Goal: Information Seeking & Learning: Learn about a topic

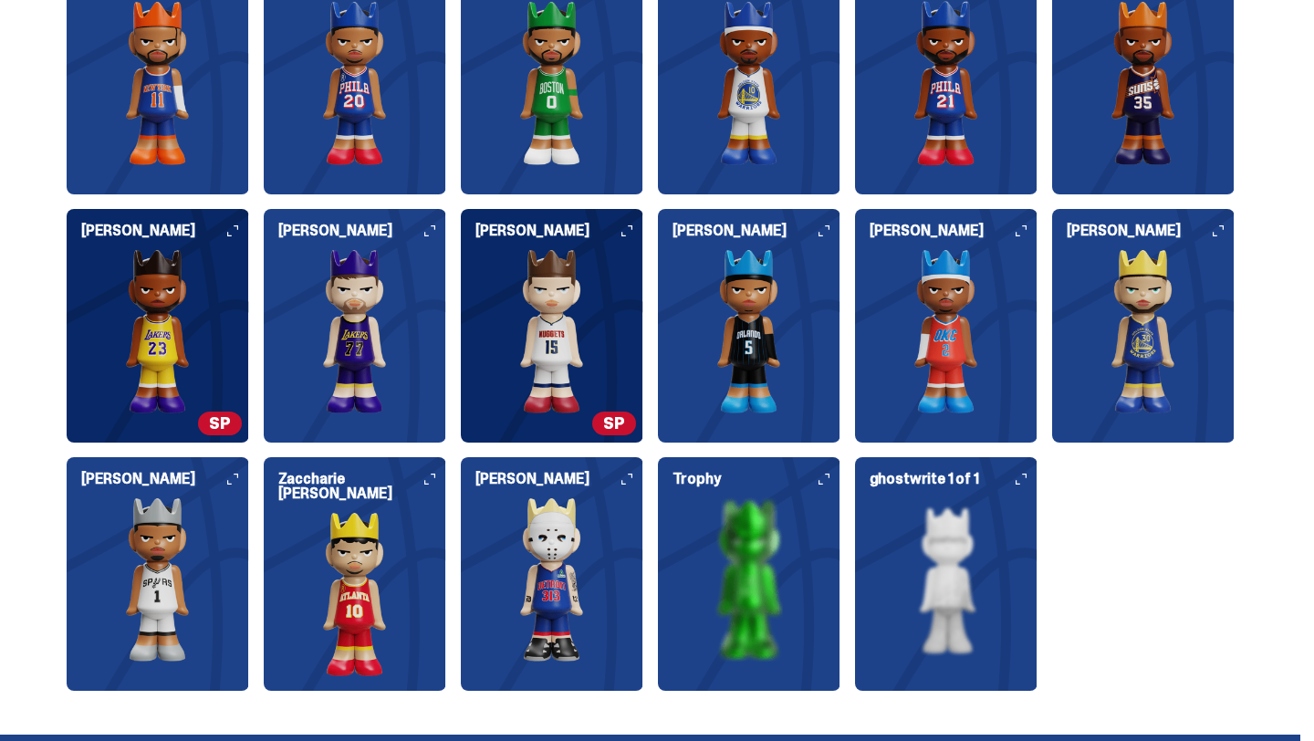
scroll to position [2296, 0]
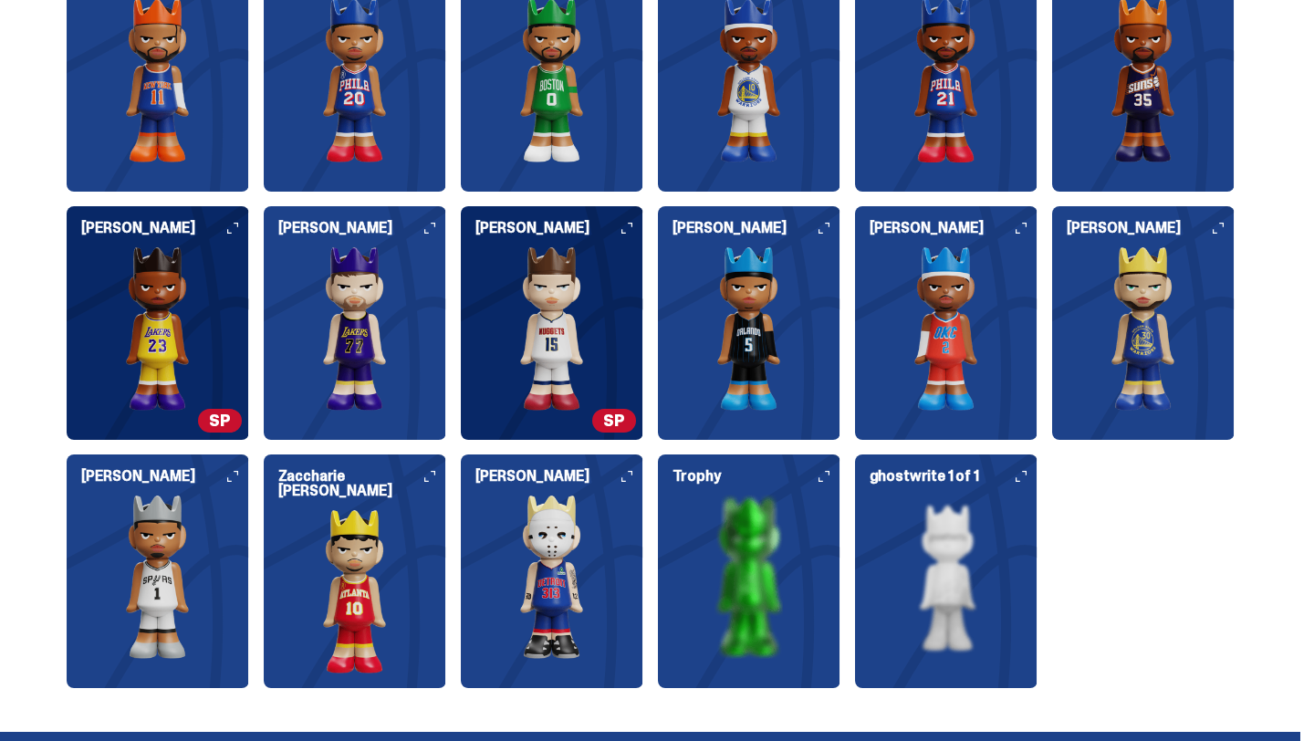
click at [601, 279] on img at bounding box center [552, 328] width 183 height 164
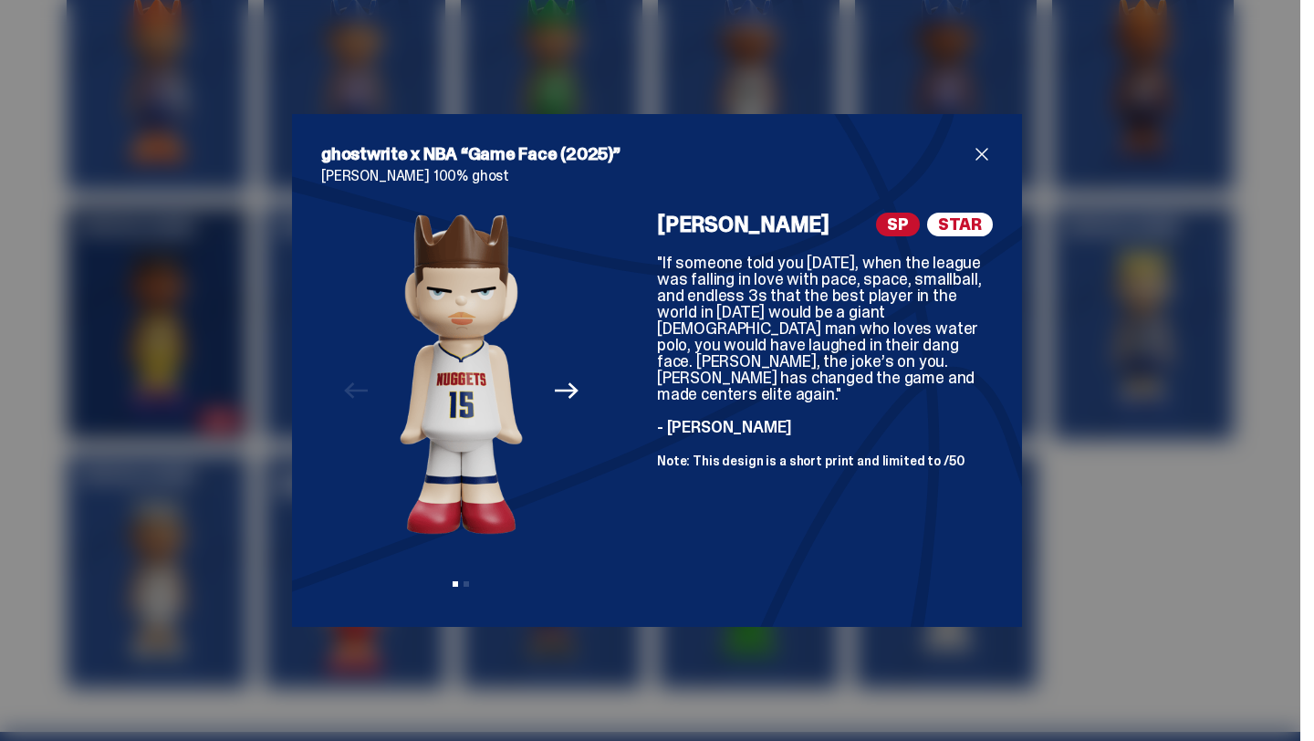
click at [559, 384] on icon "Next" at bounding box center [567, 391] width 24 height 24
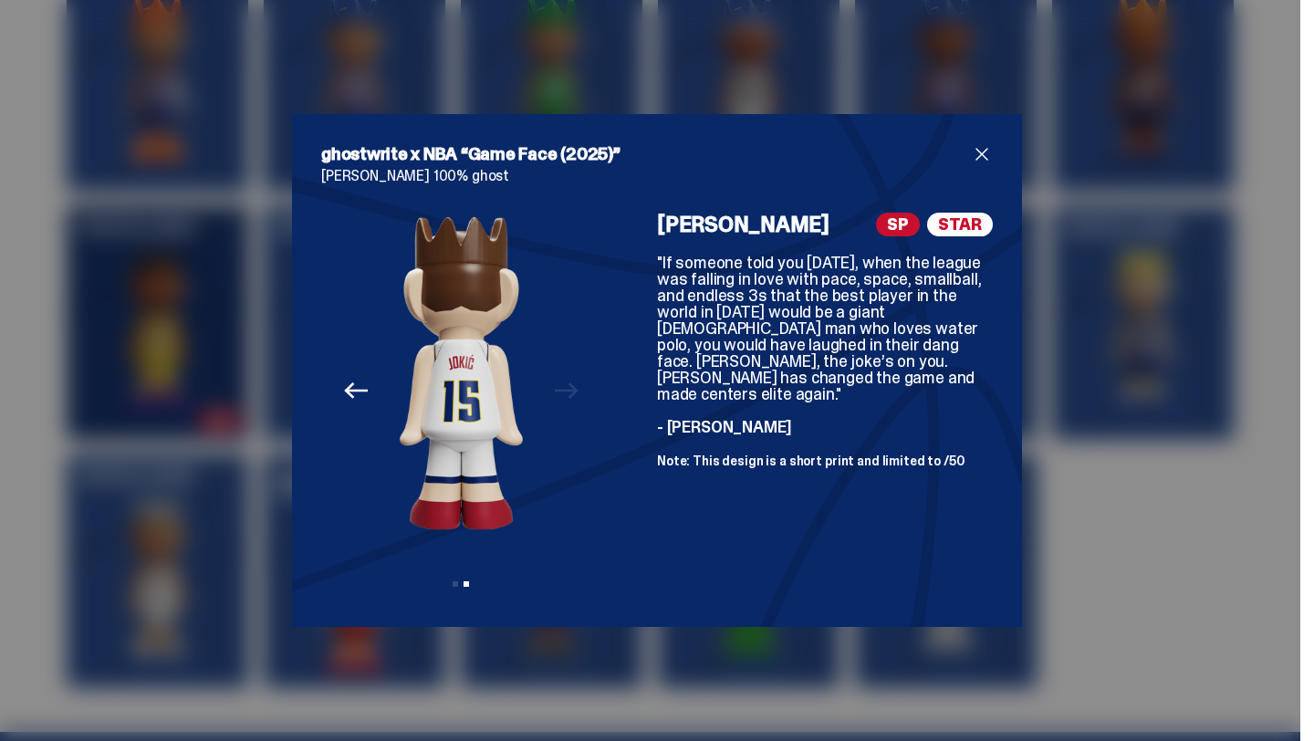
click at [559, 384] on div "Previous Next View slide 1 View slide 2" at bounding box center [461, 405] width 280 height 385
click at [364, 388] on icon "Previous" at bounding box center [356, 391] width 24 height 24
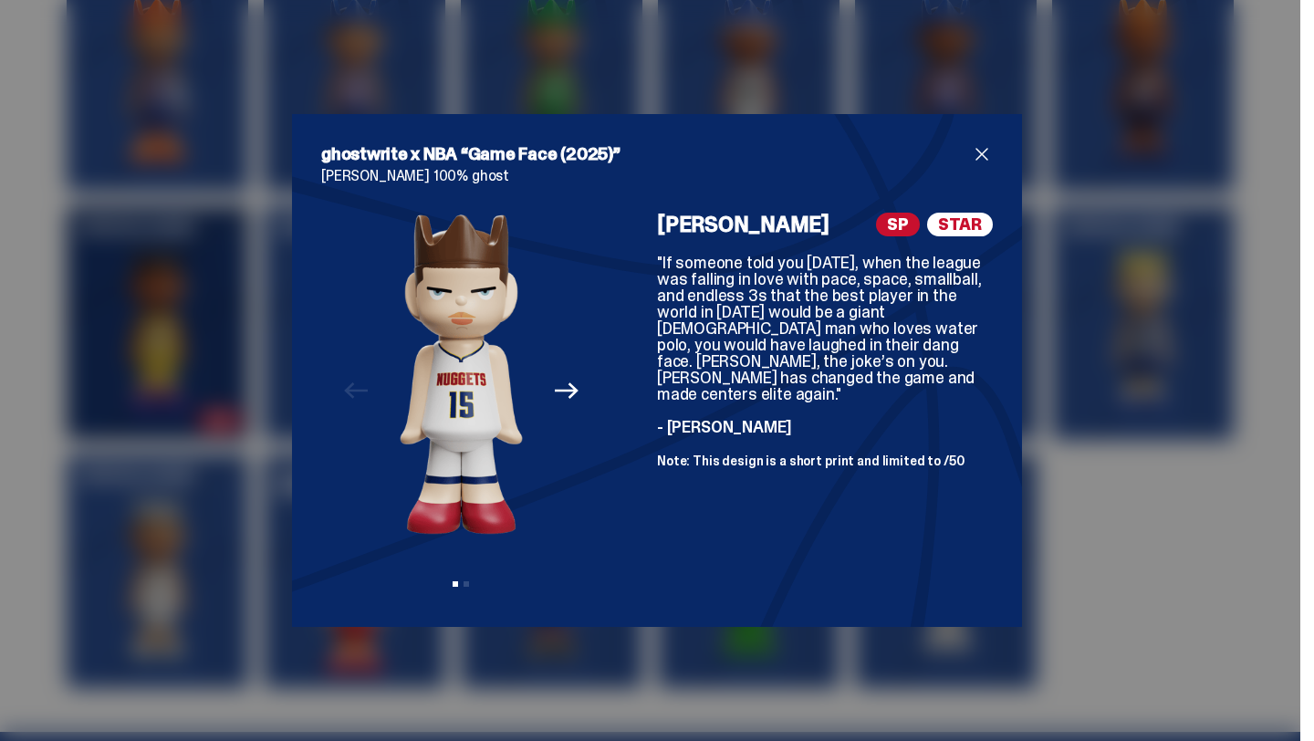
click at [979, 150] on span "close" at bounding box center [982, 154] width 22 height 22
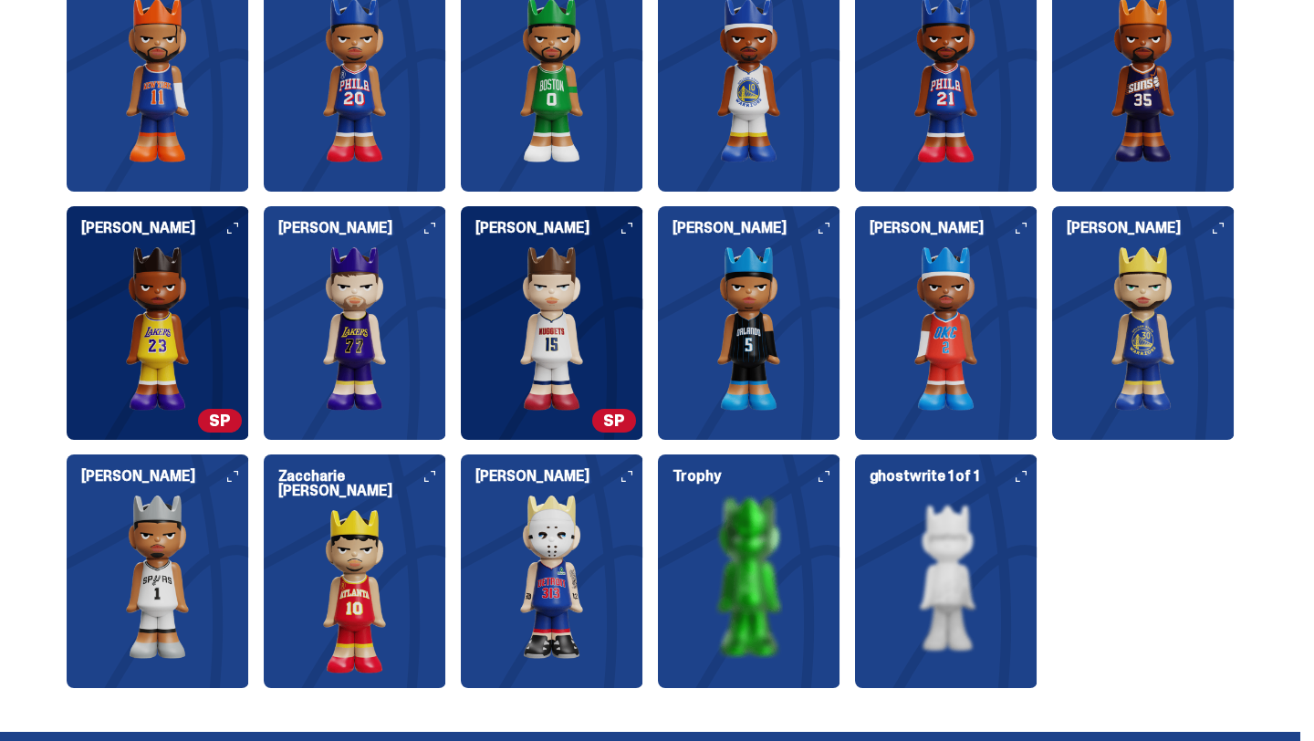
click at [641, 225] on h6 "[PERSON_NAME]" at bounding box center [560, 228] width 168 height 15
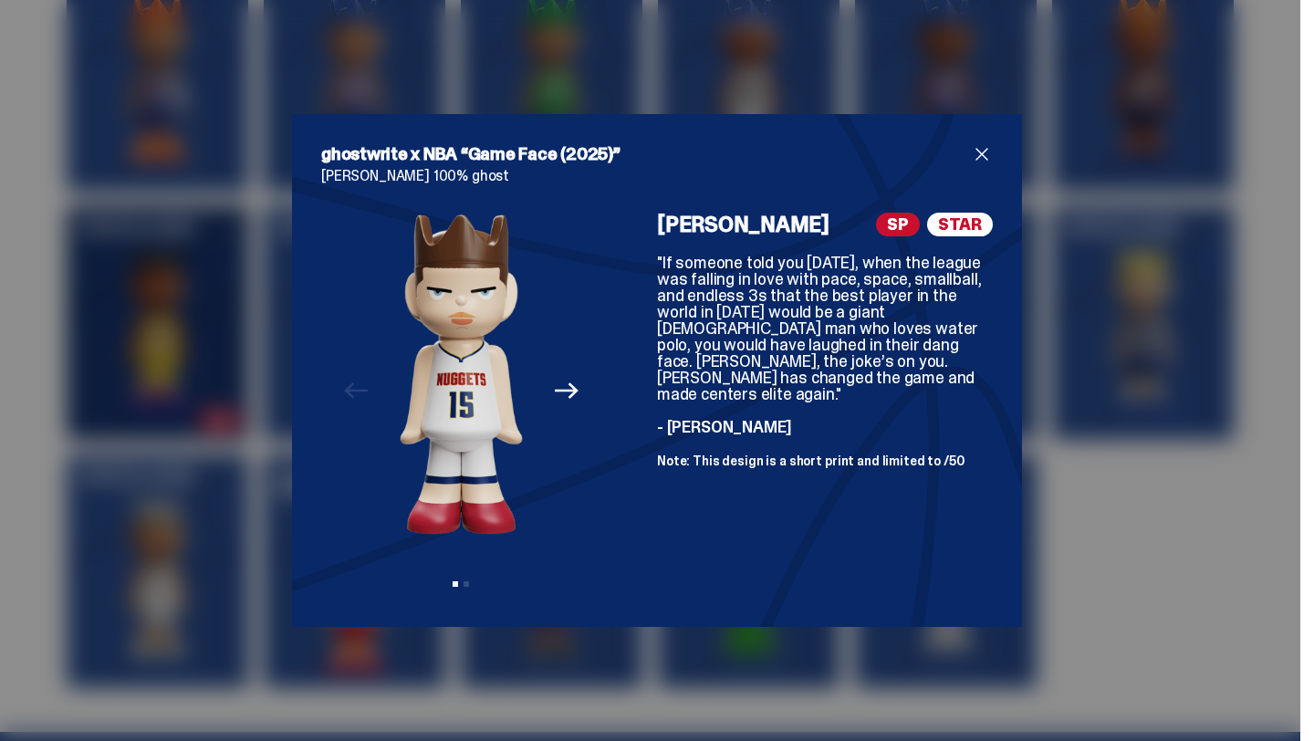
click at [985, 149] on span "close" at bounding box center [982, 154] width 22 height 22
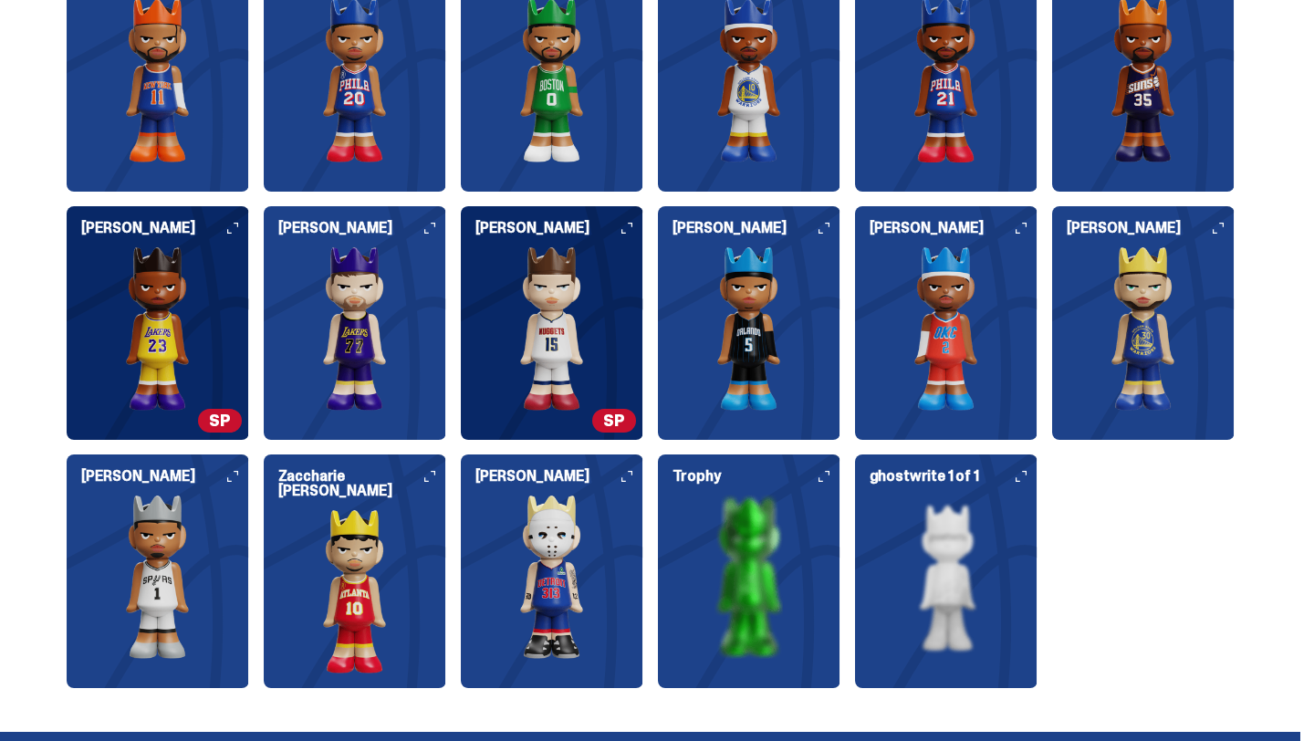
click at [830, 472] on icon at bounding box center [824, 476] width 11 height 11
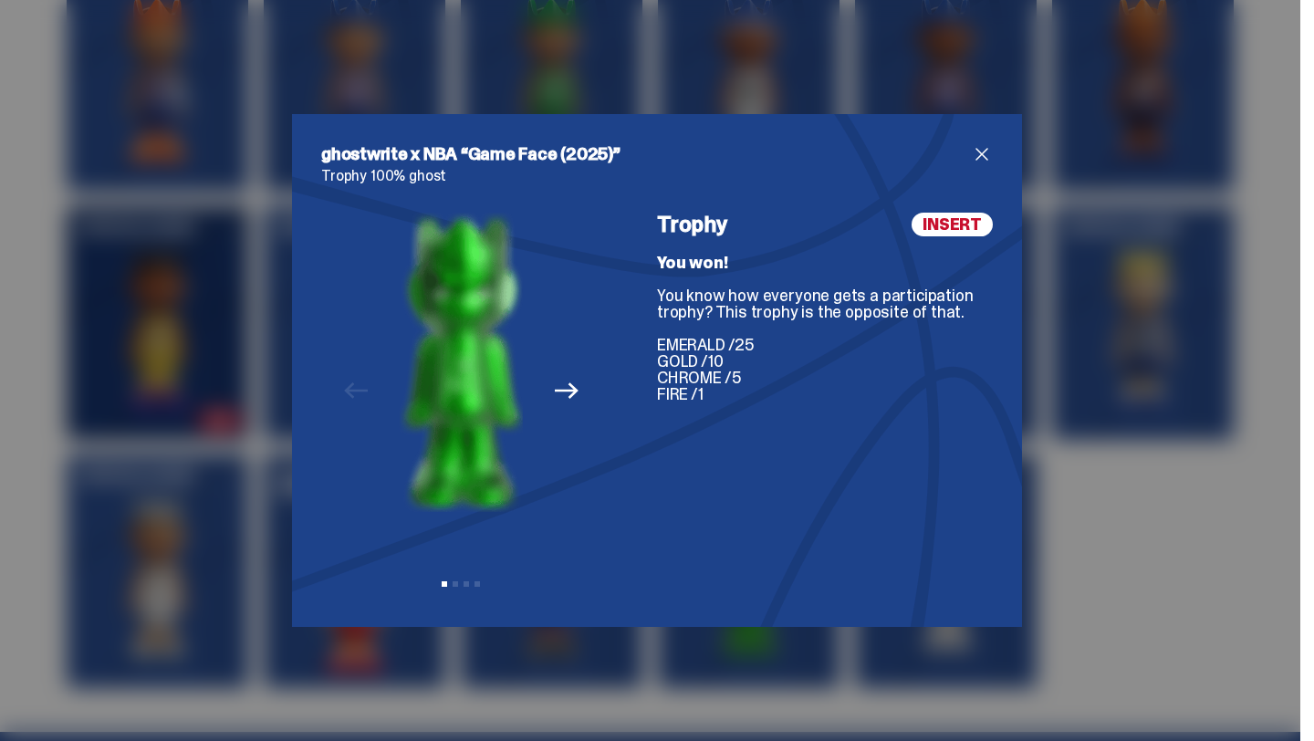
click at [569, 384] on icon "Next" at bounding box center [567, 390] width 24 height 16
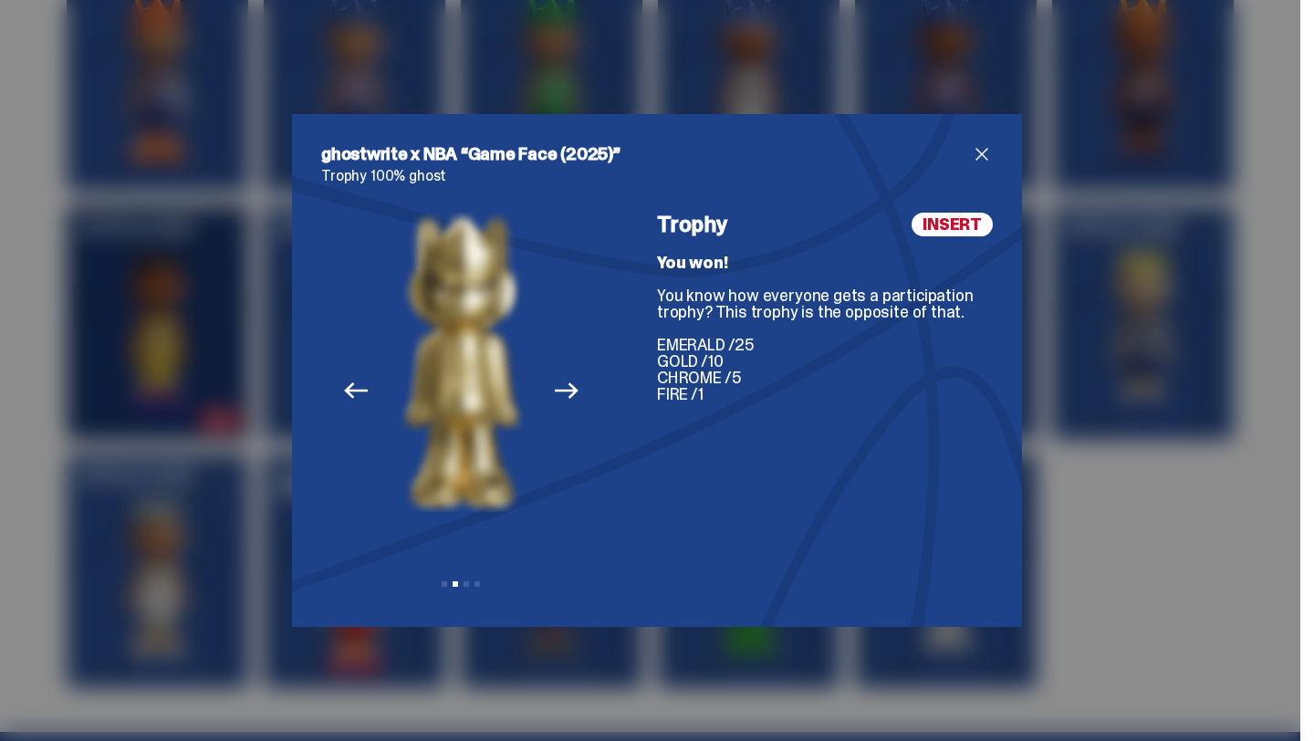
click at [569, 385] on icon "Next" at bounding box center [567, 391] width 24 height 24
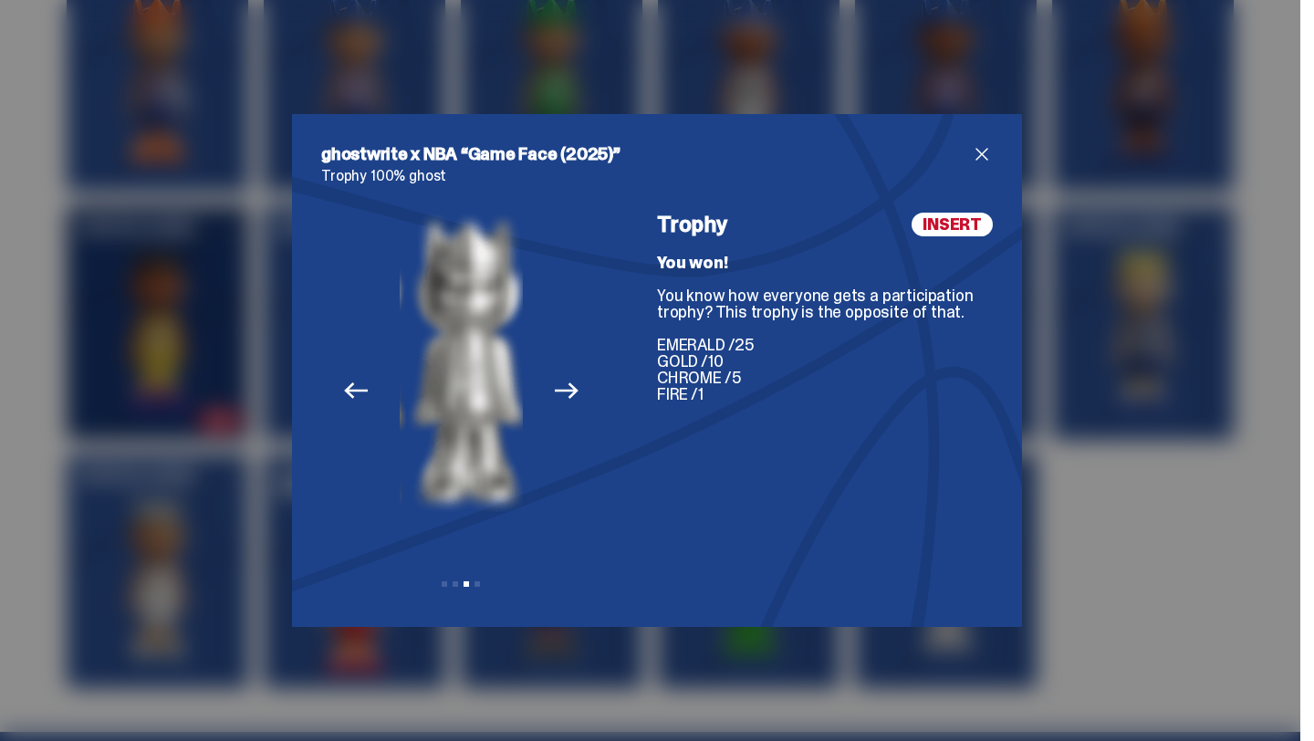
click at [569, 385] on icon "Next" at bounding box center [567, 391] width 24 height 24
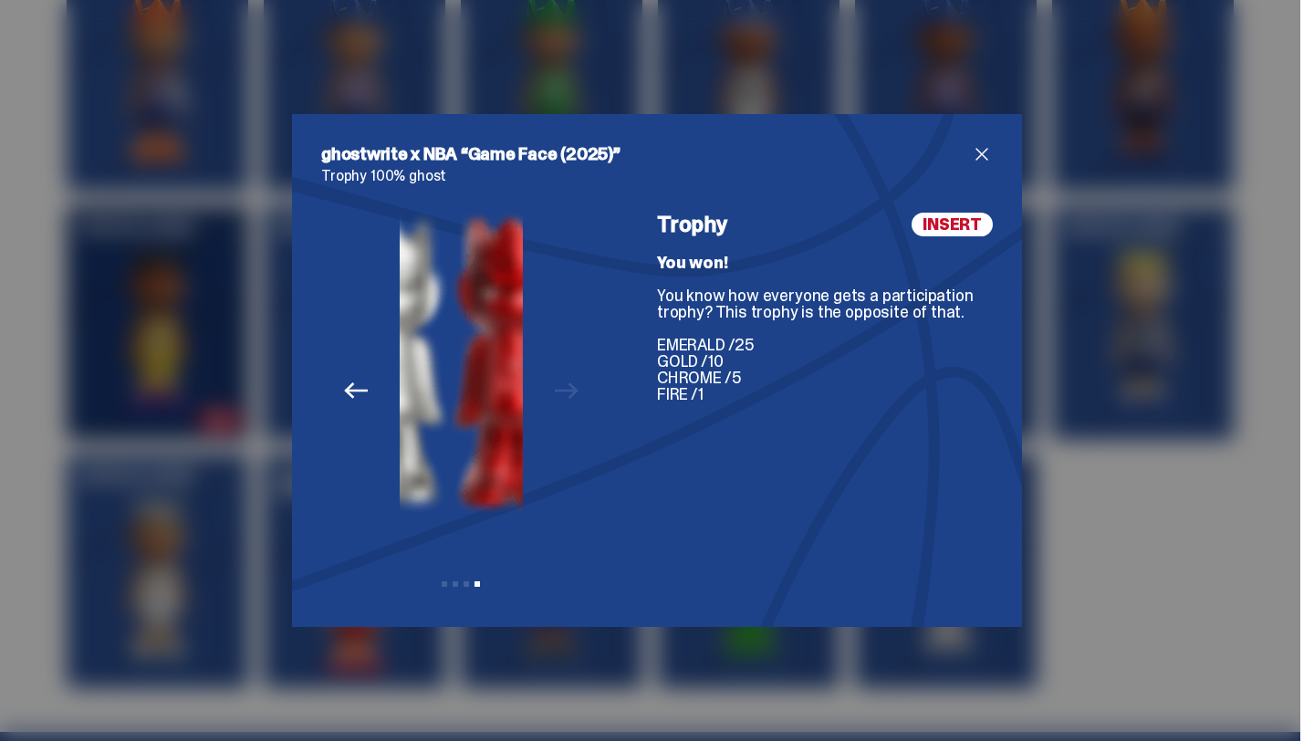
click at [569, 385] on div "Previous Next View slide 1 View slide 2 View slide 3 View slide 4" at bounding box center [461, 405] width 280 height 385
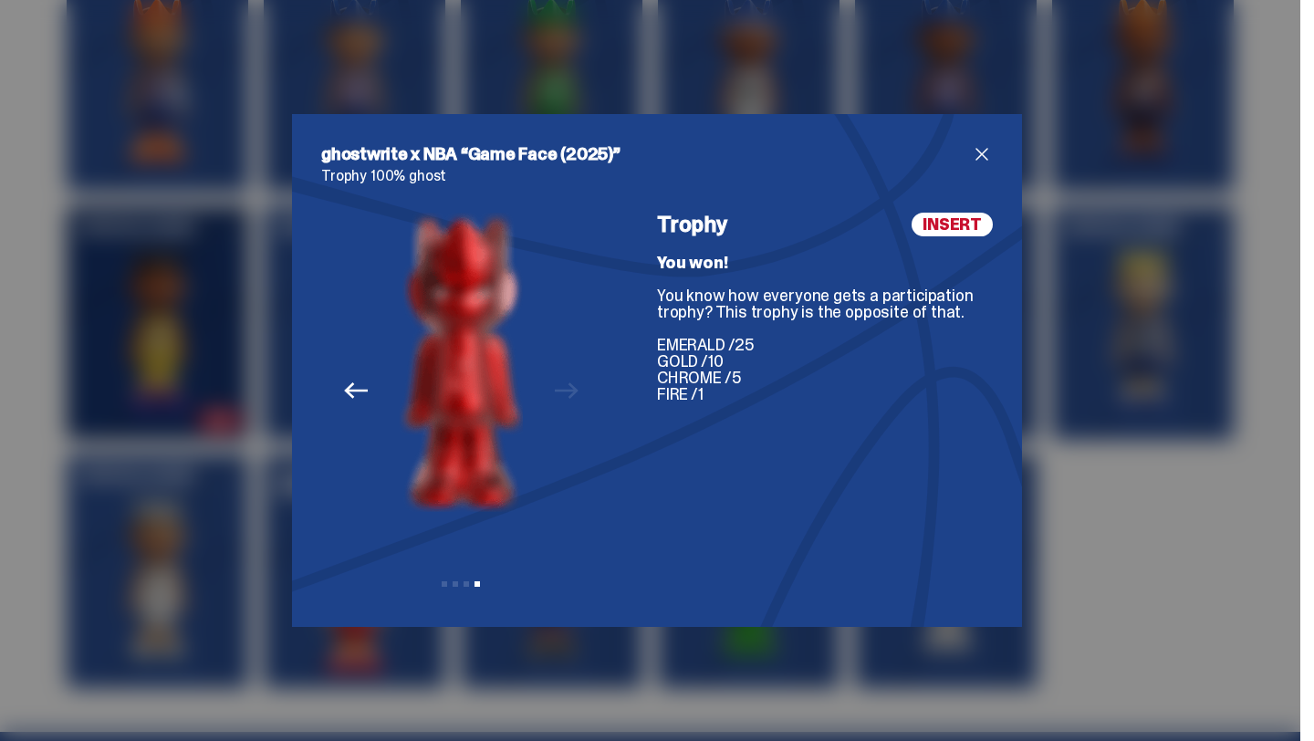
click at [361, 391] on icon "Previous" at bounding box center [356, 390] width 24 height 16
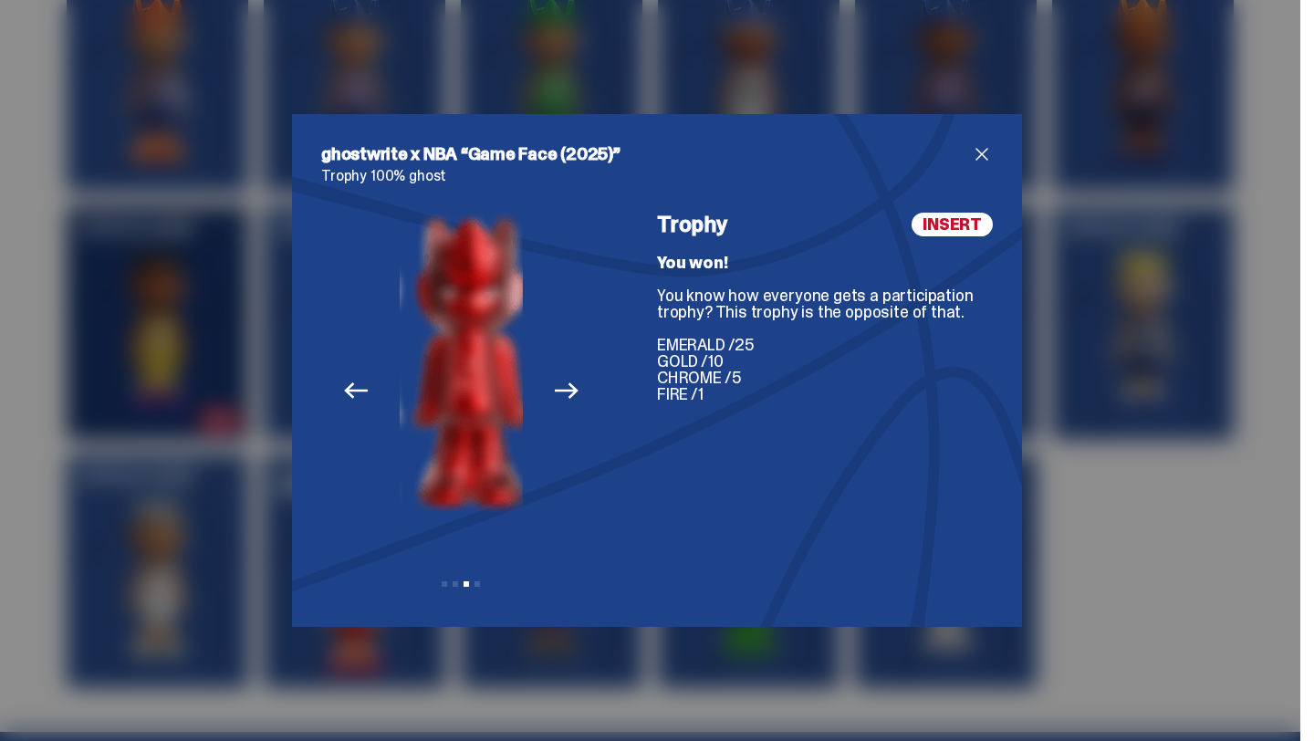
click at [361, 391] on icon "Previous" at bounding box center [356, 390] width 24 height 16
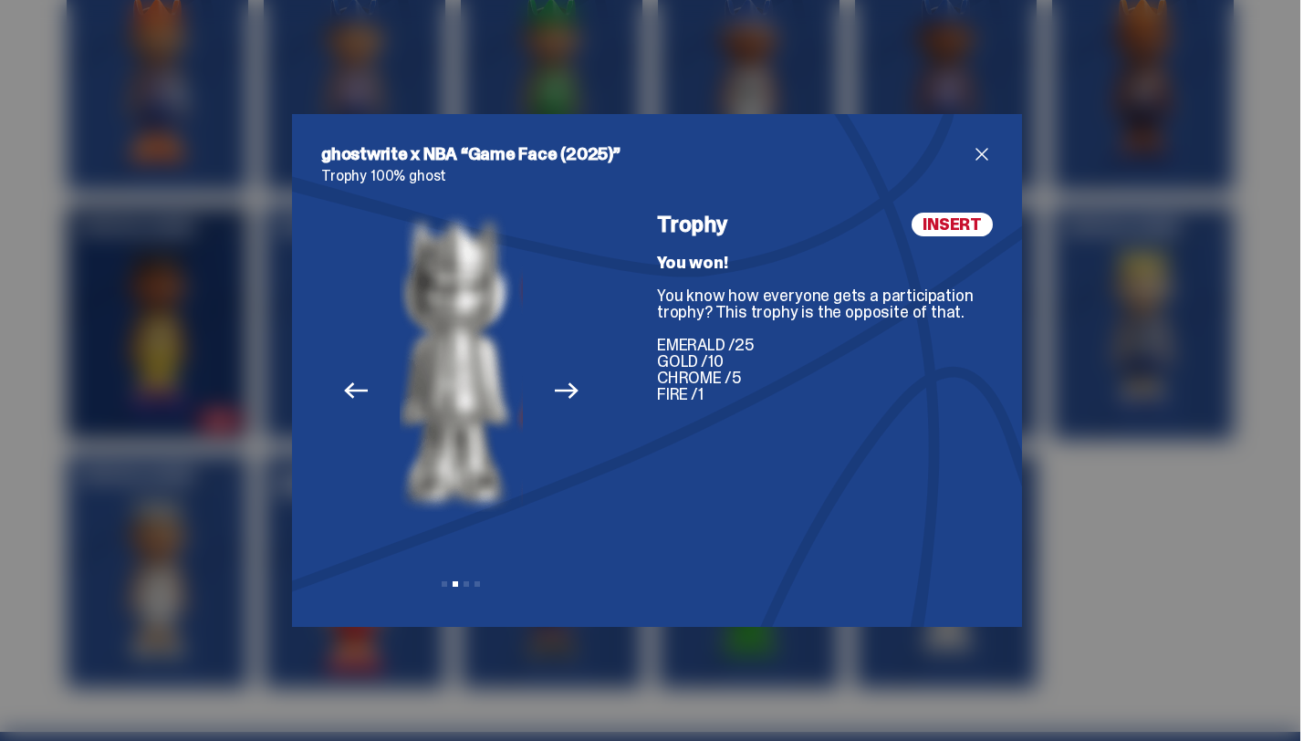
click at [361, 391] on icon "Previous" at bounding box center [356, 390] width 24 height 16
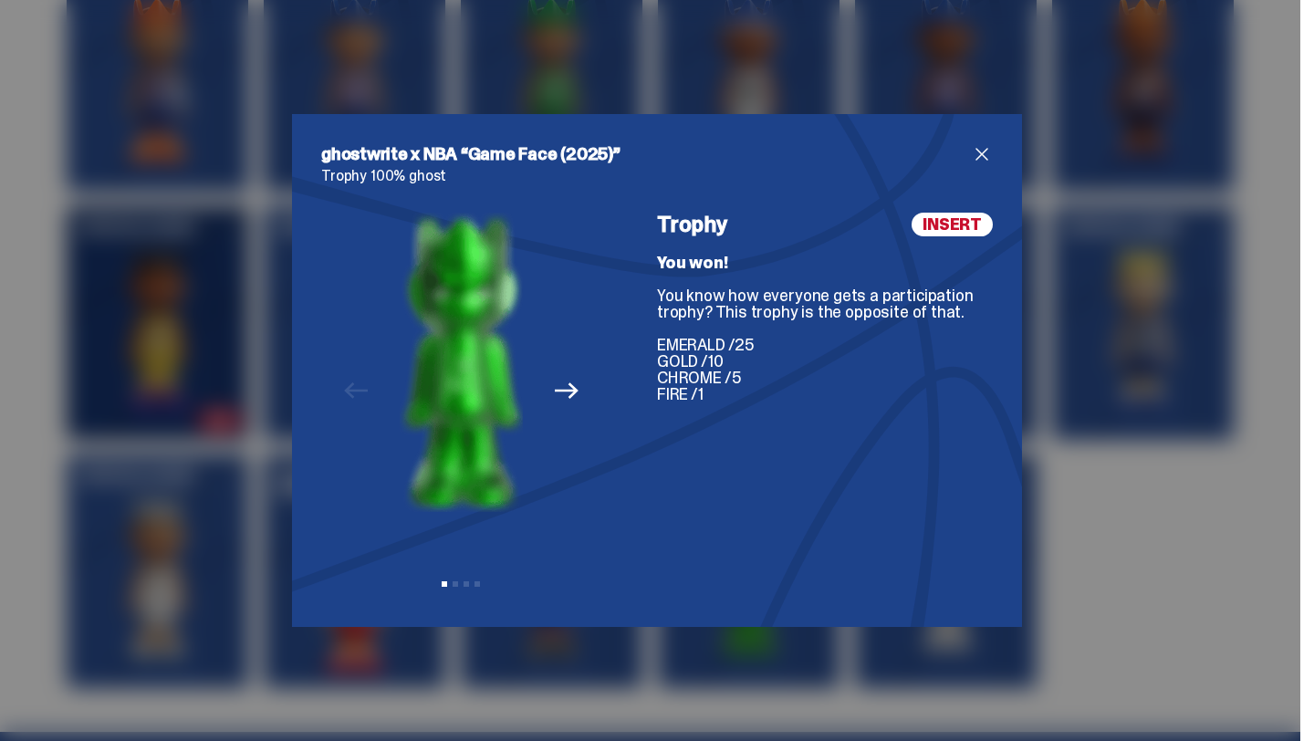
click at [578, 303] on div "Previous Next View slide 1 View slide 2 View slide 3 View slide 4" at bounding box center [461, 405] width 280 height 385
click at [577, 303] on div "Previous Next View slide 1 View slide 2 View slide 3 View slide 4" at bounding box center [461, 405] width 280 height 385
click at [564, 388] on icon "Next" at bounding box center [567, 391] width 24 height 24
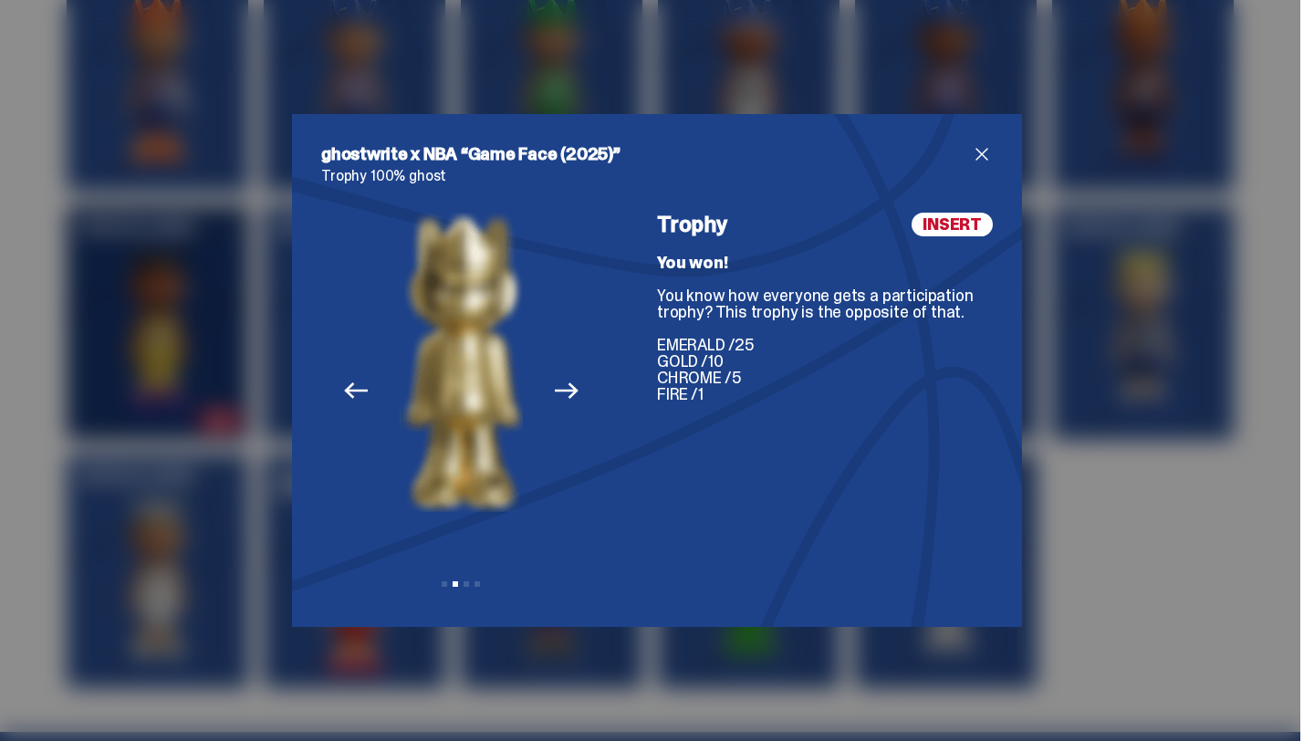
click at [564, 388] on icon "Next" at bounding box center [567, 391] width 24 height 24
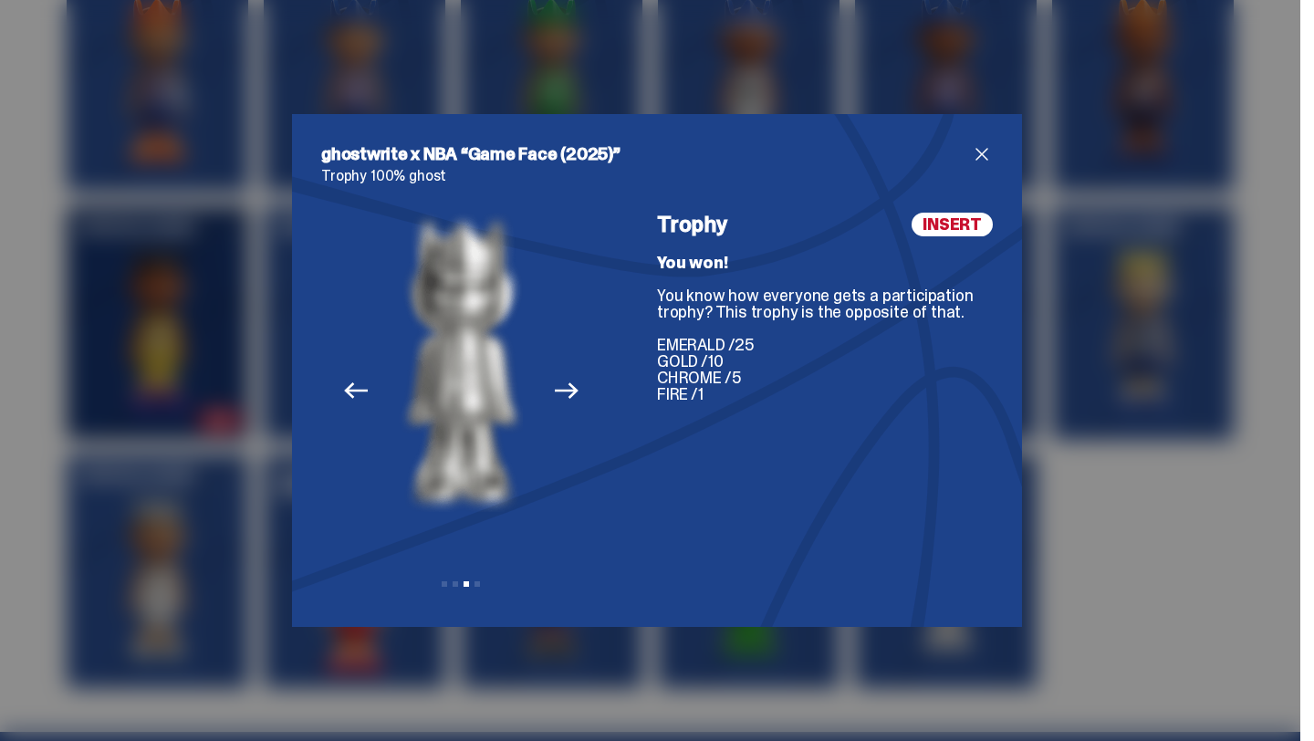
click at [978, 156] on span "close" at bounding box center [982, 154] width 22 height 22
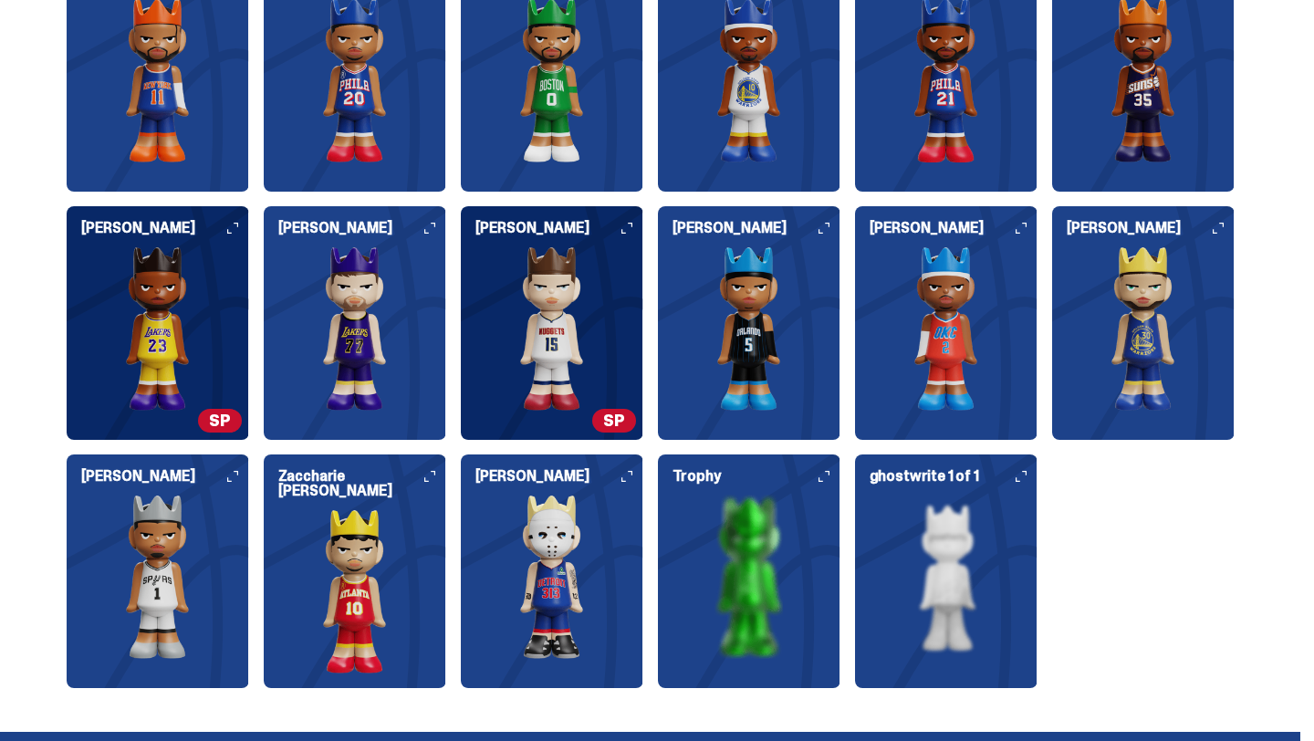
click at [1010, 581] on img at bounding box center [946, 577] width 183 height 164
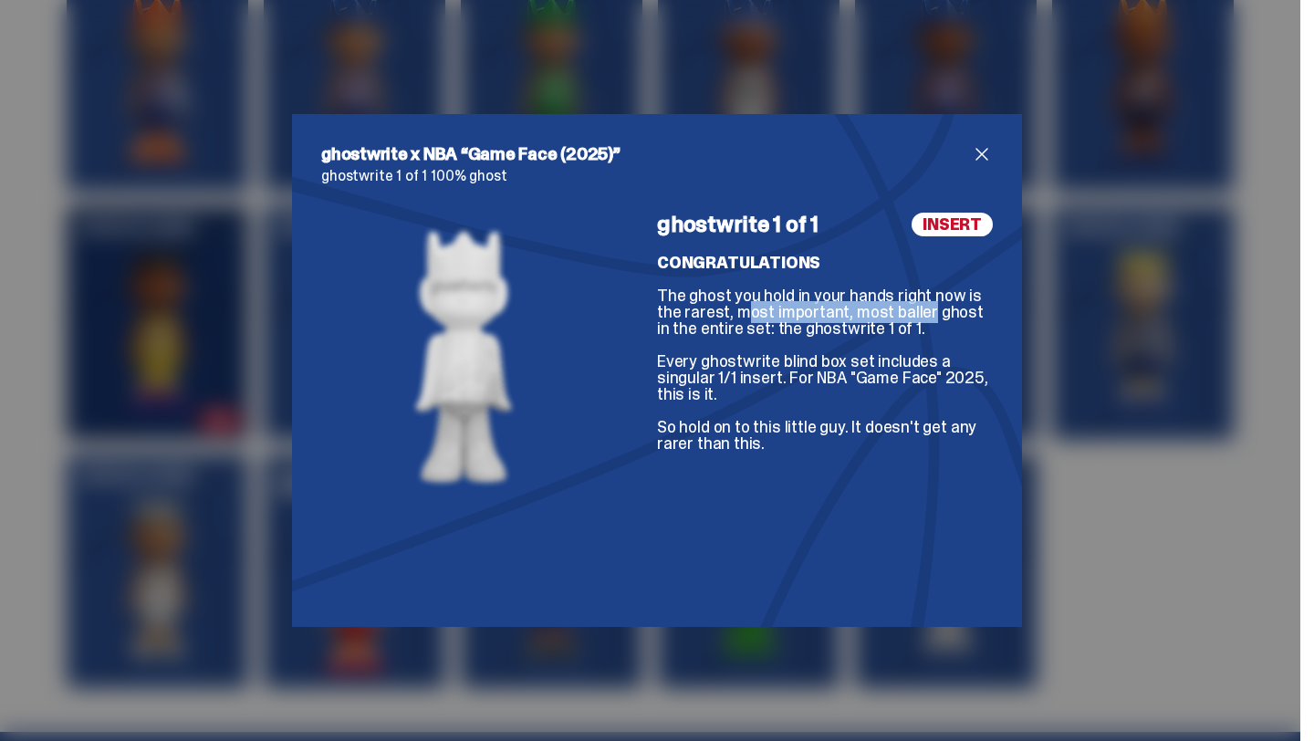
drag, startPoint x: 734, startPoint y: 313, endPoint x: 917, endPoint y: 317, distance: 183.5
click at [917, 315] on div "CONGRATULATIONS The ghost you hold in your hands right now is the rarest, most …" at bounding box center [825, 353] width 336 height 197
click at [985, 157] on span "close" at bounding box center [982, 154] width 22 height 22
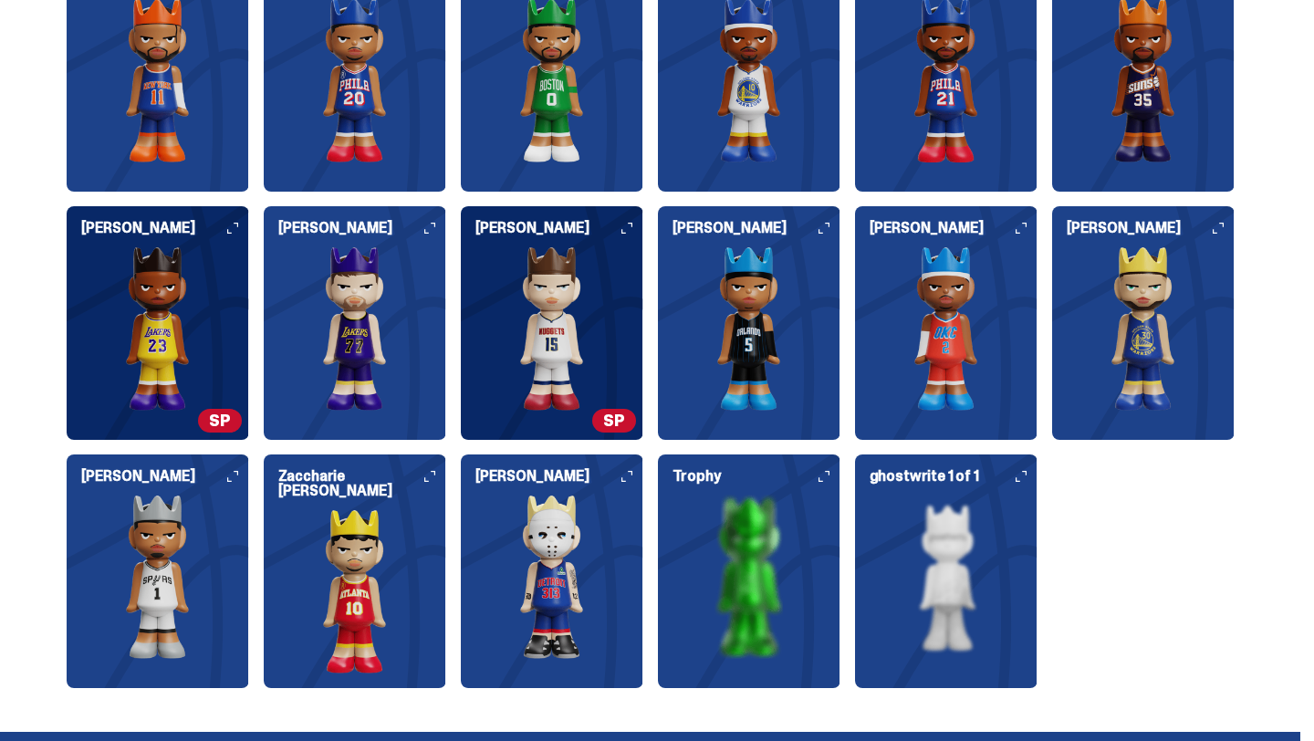
click at [822, 478] on h6 "Trophy" at bounding box center [757, 476] width 168 height 15
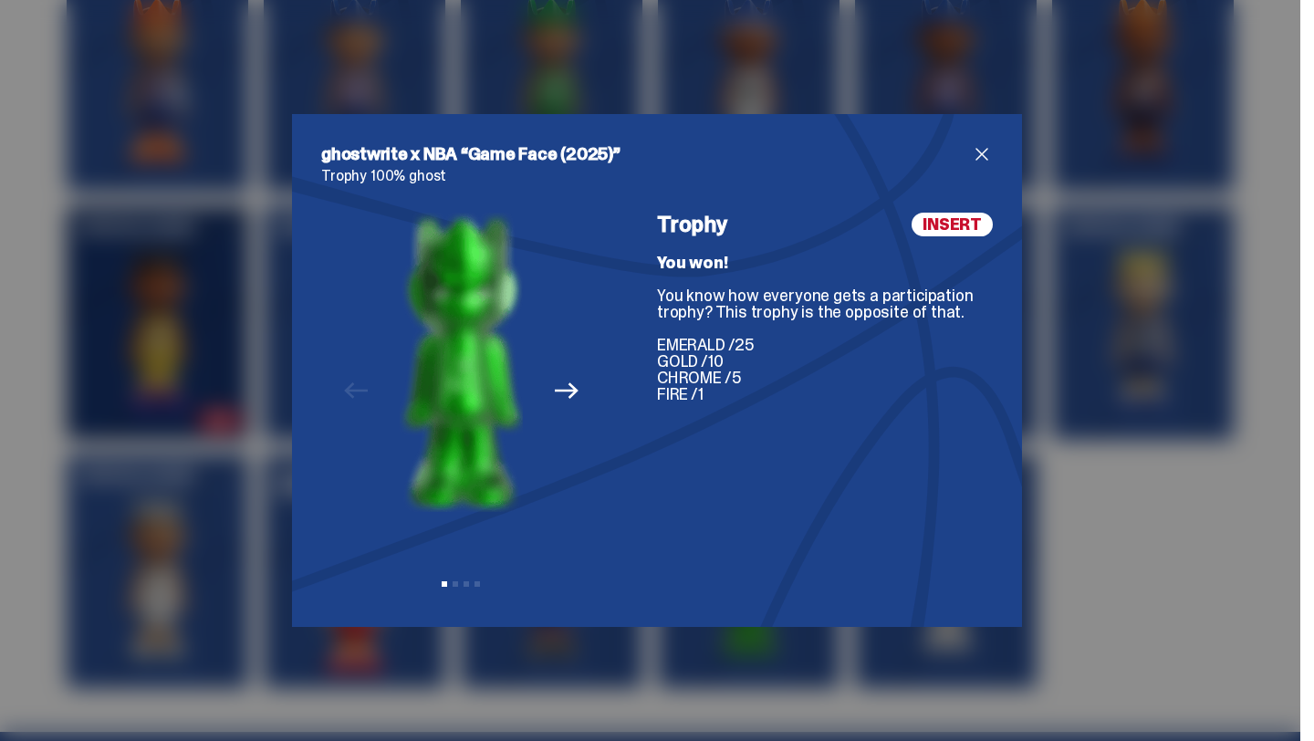
click at [984, 157] on span "close" at bounding box center [982, 154] width 22 height 22
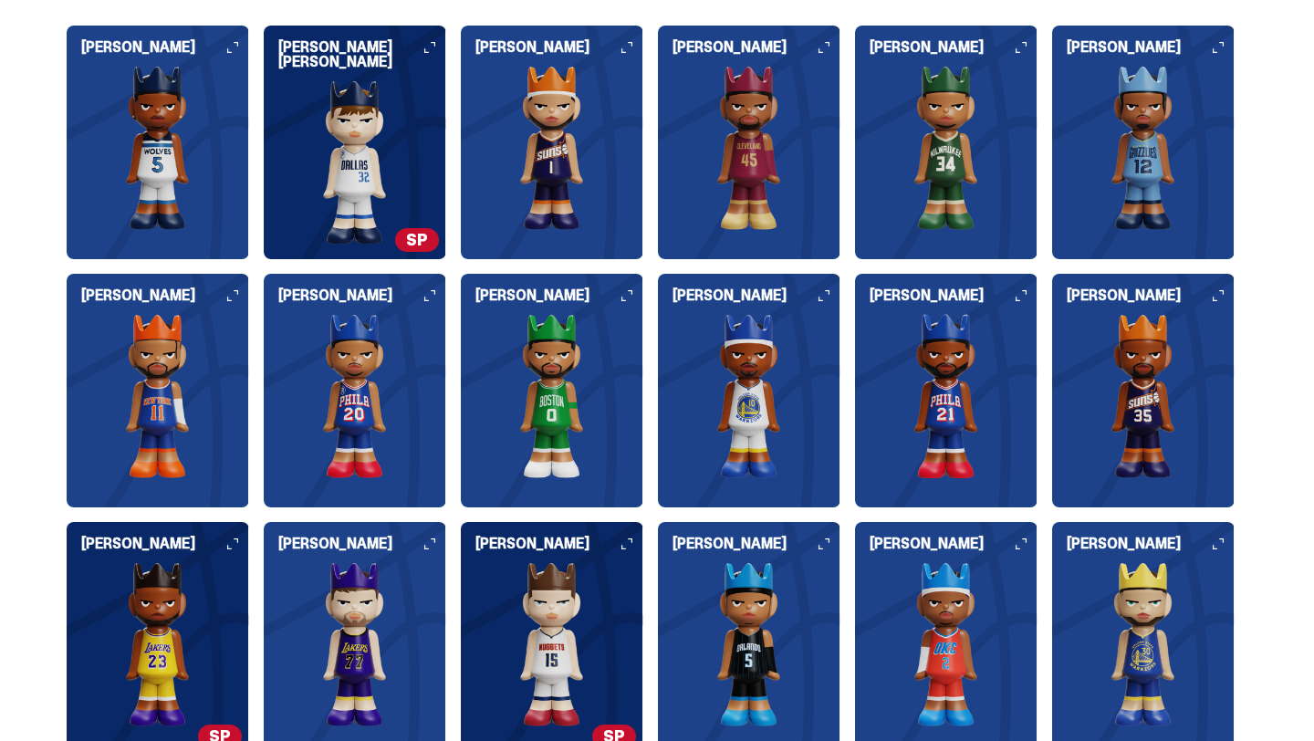
scroll to position [1975, 0]
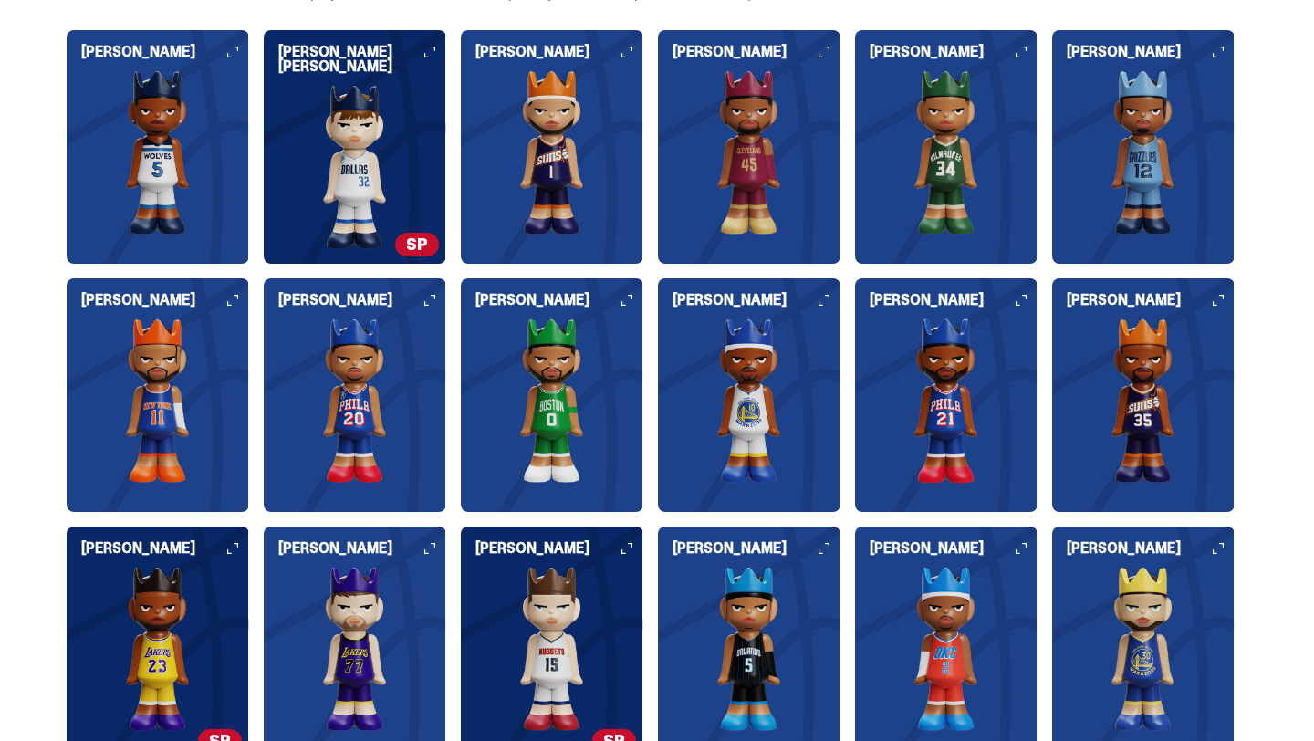
click at [413, 570] on img at bounding box center [355, 649] width 183 height 164
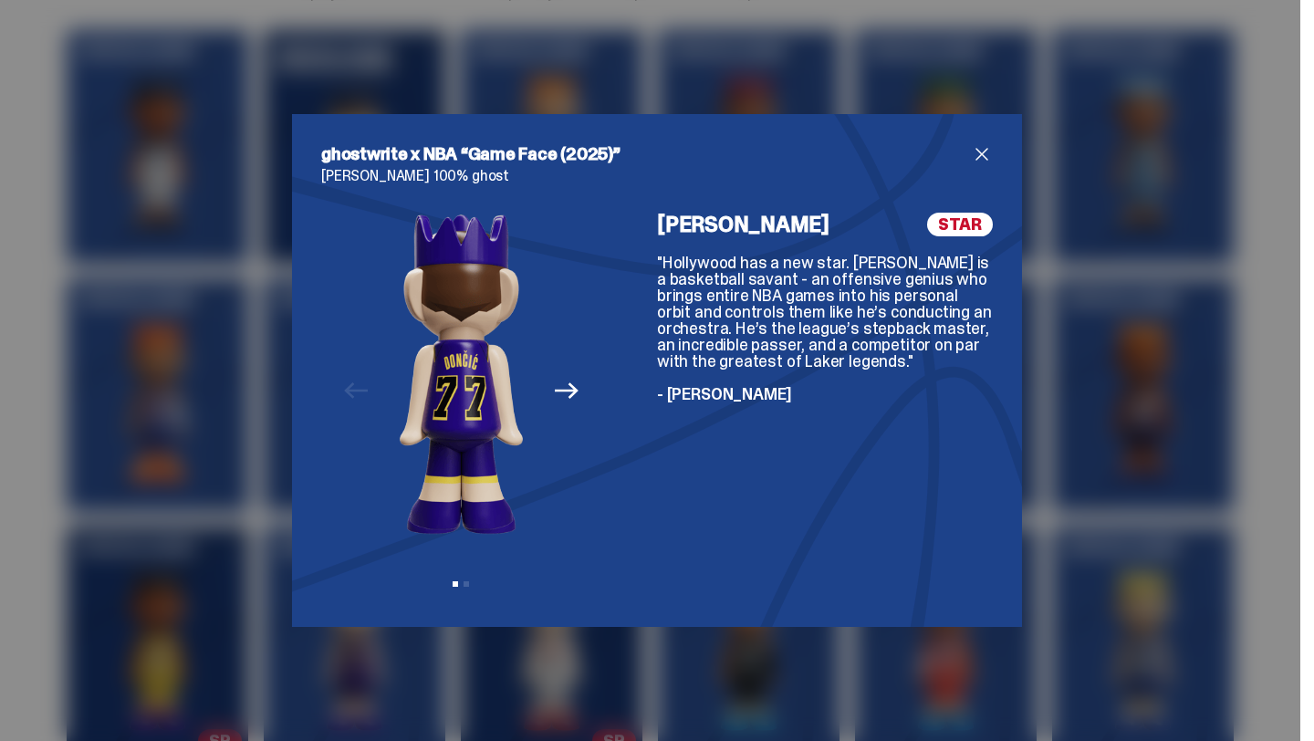
click at [572, 387] on icon "Next" at bounding box center [567, 390] width 24 height 16
click at [572, 388] on div "Previous Next View slide 1 View slide 2" at bounding box center [461, 405] width 280 height 385
click at [357, 387] on icon "Previous" at bounding box center [356, 391] width 24 height 24
click at [984, 144] on span "close" at bounding box center [982, 154] width 22 height 22
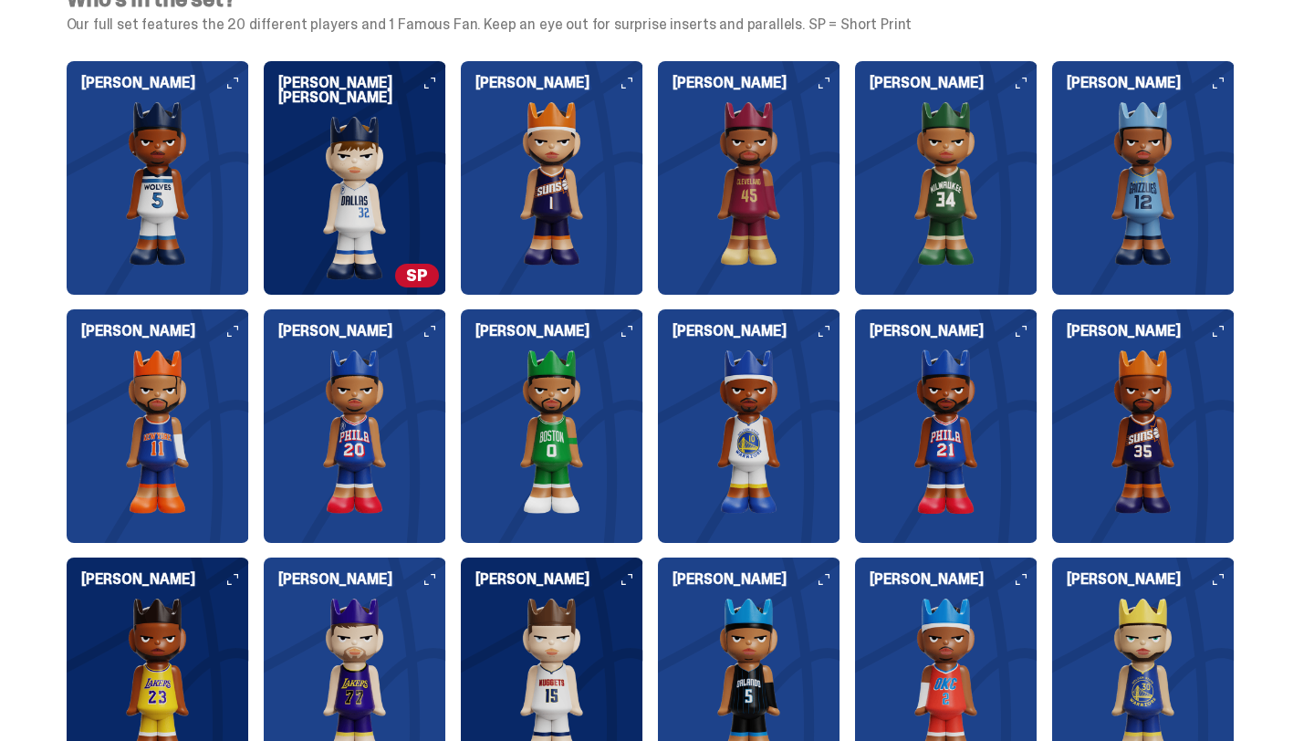
scroll to position [1935, 0]
